Goal: Find specific page/section: Find specific page/section

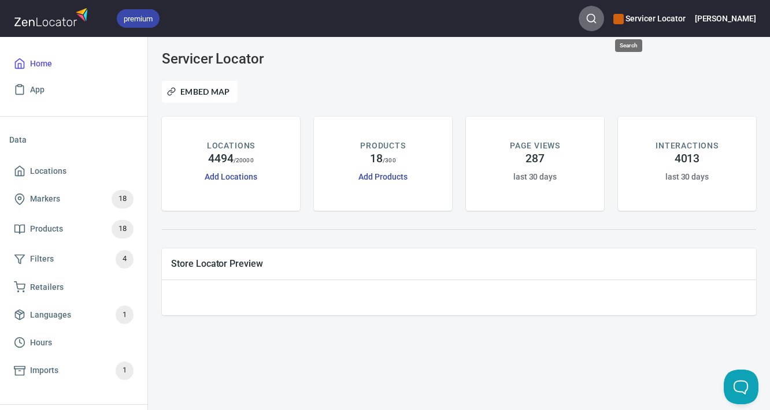
click at [595, 21] on circle "button" at bounding box center [591, 18] width 8 height 8
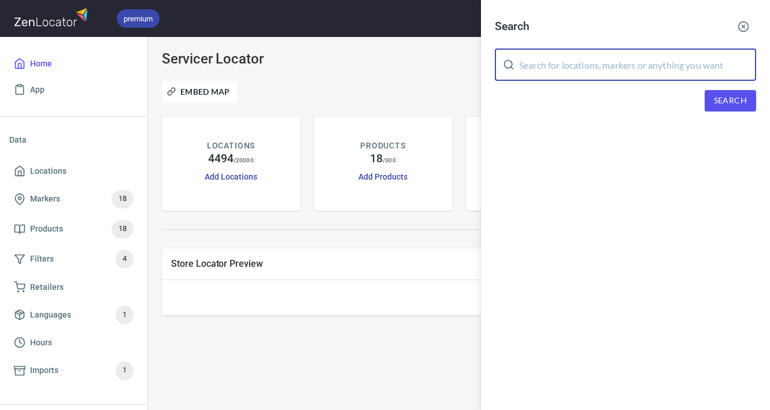
click at [627, 62] on input "text" at bounding box center [637, 65] width 237 height 32
type input "ti constant"
click at [718, 100] on span "Search" at bounding box center [730, 101] width 33 height 14
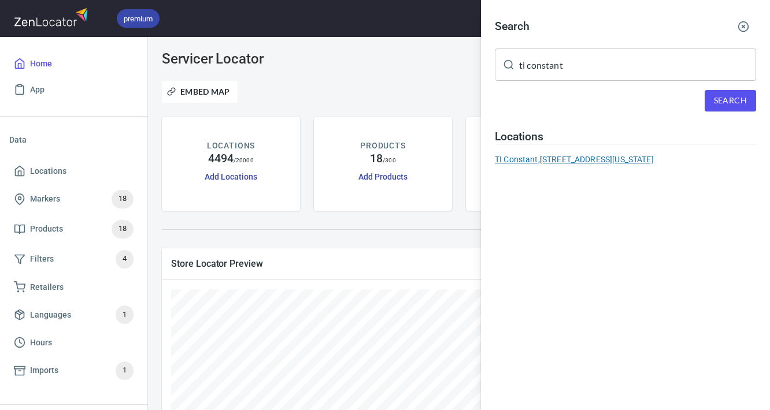
click at [596, 154] on div "TI Constant, [STREET_ADDRESS][US_STATE]" at bounding box center [625, 160] width 261 height 12
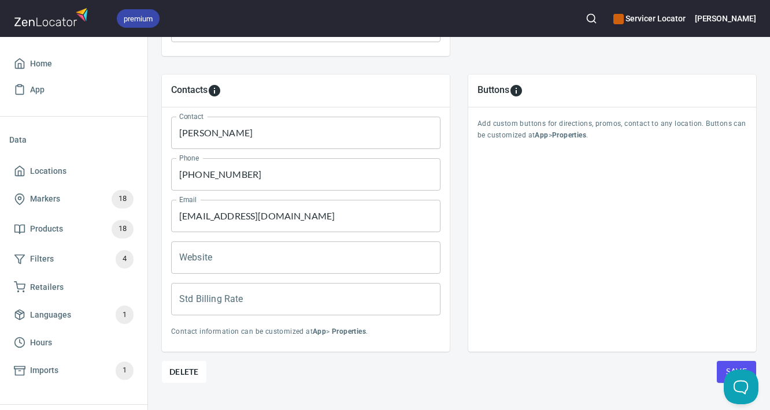
scroll to position [563, 0]
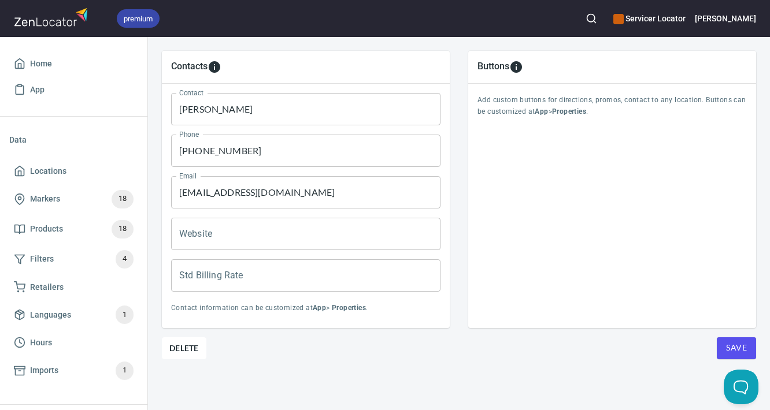
click at [218, 143] on input "[PHONE_NUMBER]" at bounding box center [305, 151] width 269 height 32
drag, startPoint x: 457, startPoint y: 338, endPoint x: 447, endPoint y: 335, distance: 10.2
click at [457, 338] on div "Contacts Contact [PERSON_NAME] Contact Phone [PHONE_NUMBER] Phone Email [EMAIL_…" at bounding box center [458, 189] width 631 height 314
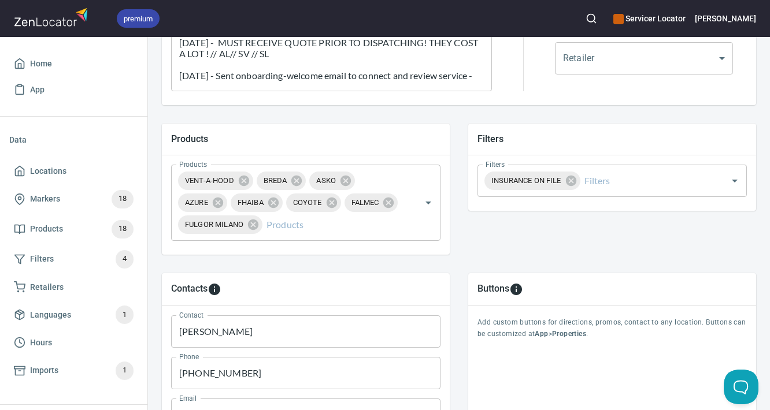
scroll to position [0, 0]
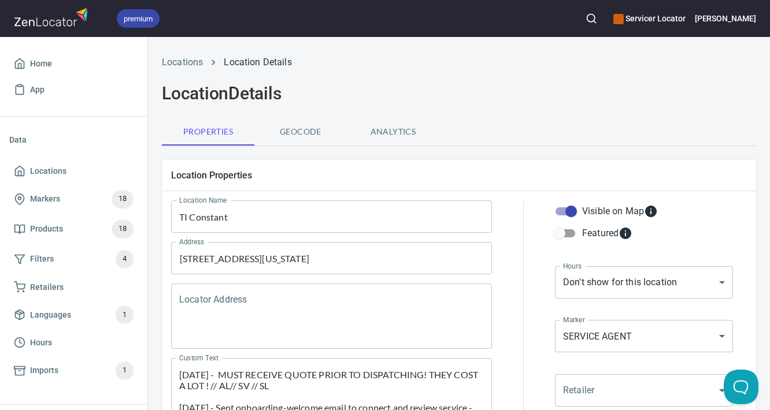
click at [227, 227] on input "TI Constant" at bounding box center [331, 217] width 321 height 32
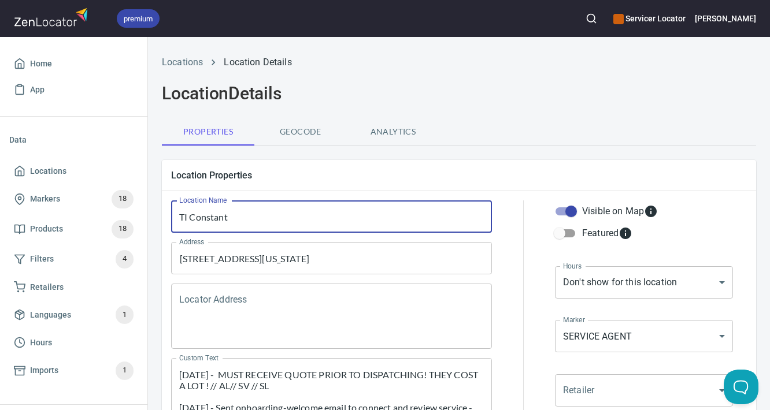
click at [227, 227] on input "TI Constant" at bounding box center [331, 217] width 321 height 32
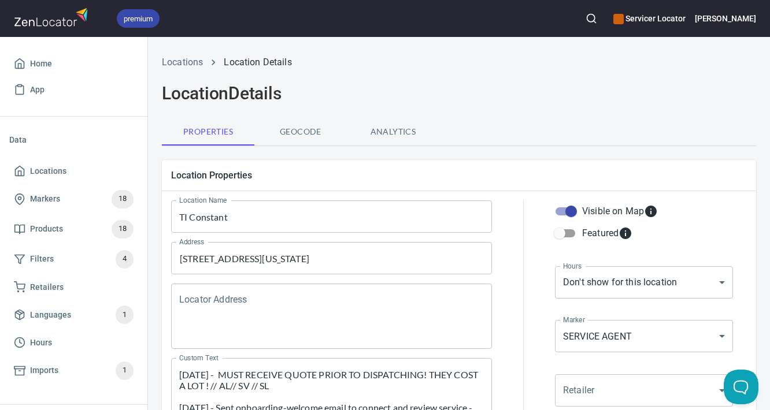
click at [588, 73] on div "Locations Location Details" at bounding box center [459, 63] width 608 height 28
